Goal: Task Accomplishment & Management: Use online tool/utility

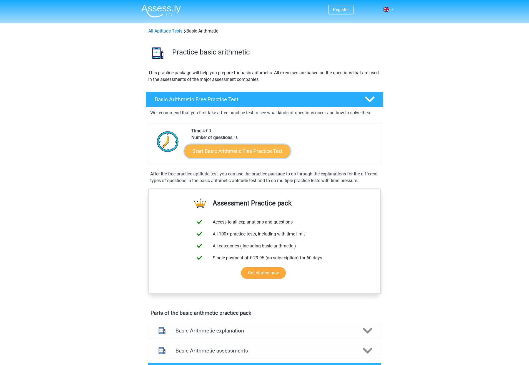
click at [254, 153] on link "Start Basic Arithmetic Free Practice Test" at bounding box center [237, 150] width 106 height 13
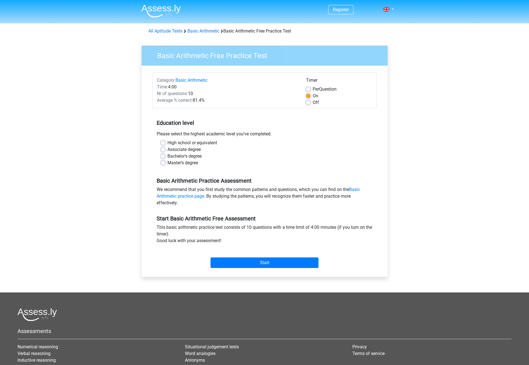
click at [168, 141] on label "High school or equivalent" at bounding box center [193, 142] width 50 height 7
click at [164, 141] on input "High school or equivalent" at bounding box center [163, 142] width 4 height 6
radio input "true"
click at [241, 262] on input "Start" at bounding box center [265, 262] width 108 height 11
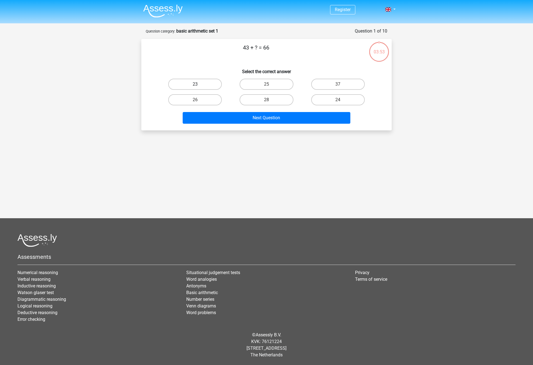
click at [216, 87] on label "23" at bounding box center [195, 84] width 54 height 11
click at [199, 87] on input "23" at bounding box center [197, 86] width 4 height 4
radio input "true"
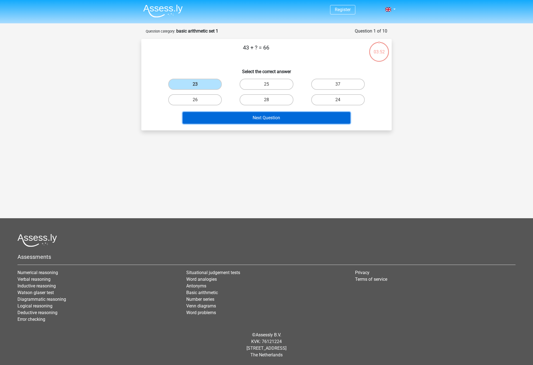
click at [244, 119] on button "Next Question" at bounding box center [267, 118] width 168 height 12
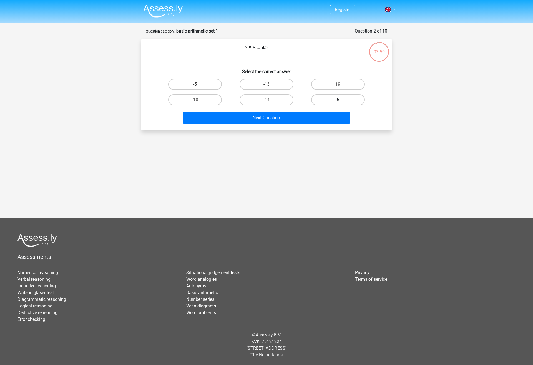
click at [334, 96] on label "5" at bounding box center [338, 99] width 54 height 11
click at [338, 100] on input "5" at bounding box center [340, 102] width 4 height 4
radio input "true"
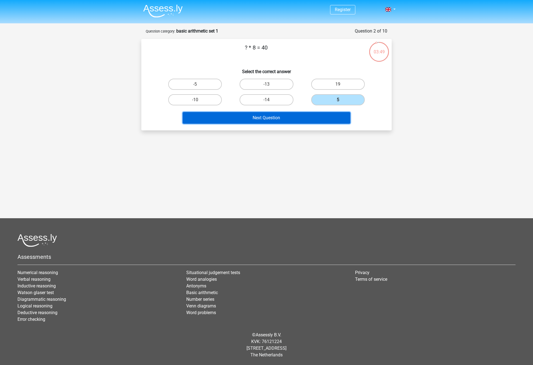
click at [325, 120] on button "Next Question" at bounding box center [267, 118] width 168 height 12
